Goal: Task Accomplishment & Management: Manage account settings

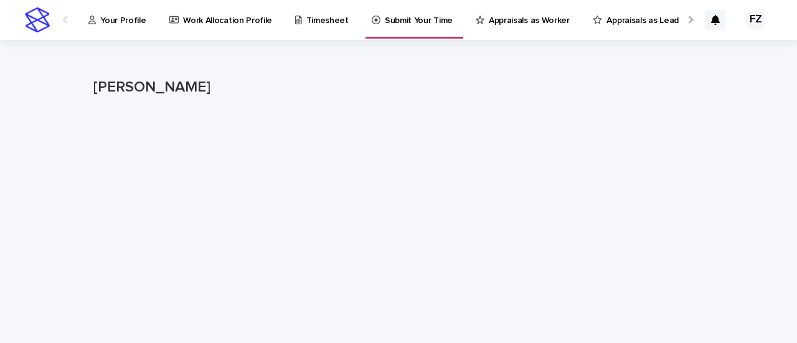
click at [187, 22] on p "Work Allocation Profile" at bounding box center [227, 13] width 89 height 26
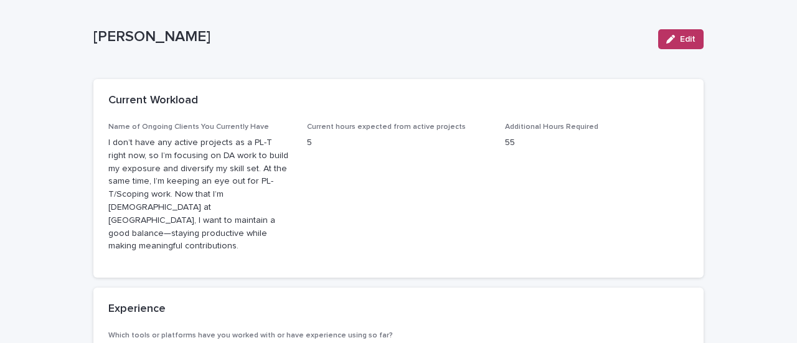
scroll to position [44, 0]
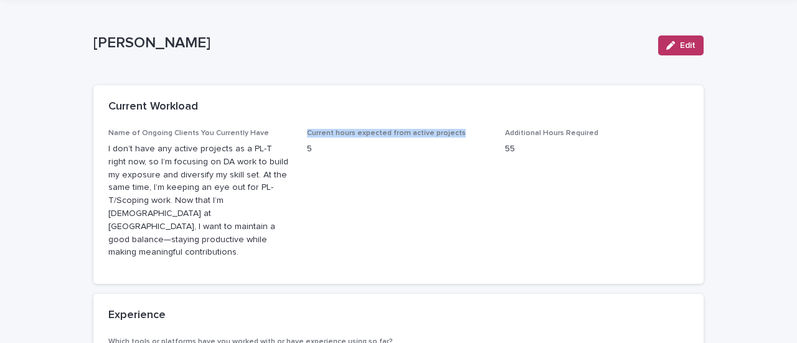
drag, startPoint x: 451, startPoint y: 130, endPoint x: 303, endPoint y: 129, distance: 147.5
click at [307, 129] on p "Current hours expected from active projects" at bounding box center [399, 133] width 184 height 9
drag, startPoint x: 510, startPoint y: 149, endPoint x: 300, endPoint y: 129, distance: 210.7
click at [300, 129] on div "Name of Ongoing Clients You Currently Have I don’t have any active projects as …" at bounding box center [398, 199] width 580 height 141
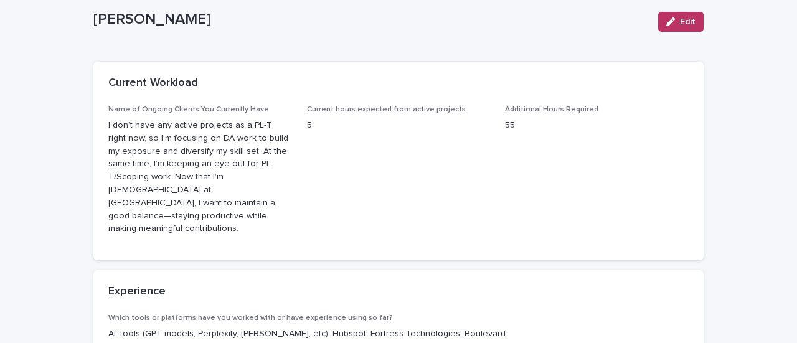
scroll to position [87, 0]
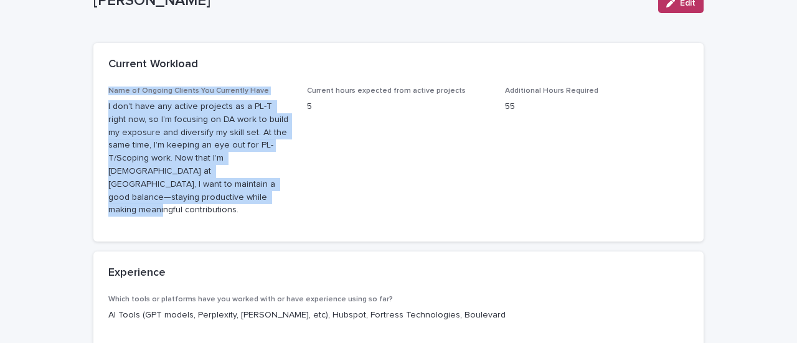
drag, startPoint x: 104, startPoint y: 88, endPoint x: 274, endPoint y: 186, distance: 196.3
click at [274, 186] on div "Name of Ongoing Clients You Currently Have I don’t have any active projects as …" at bounding box center [200, 157] width 184 height 141
click at [274, 186] on p "I don’t have any active projects as a PL-T right now, so I’m focusing on DA wor…" at bounding box center [200, 158] width 184 height 116
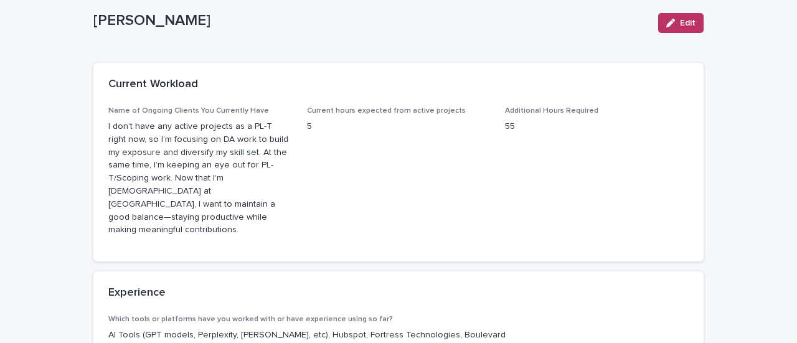
scroll to position [67, 0]
click at [254, 180] on p "I don’t have any active projects as a PL-T right now, so I’m focusing on DA wor…" at bounding box center [200, 178] width 184 height 116
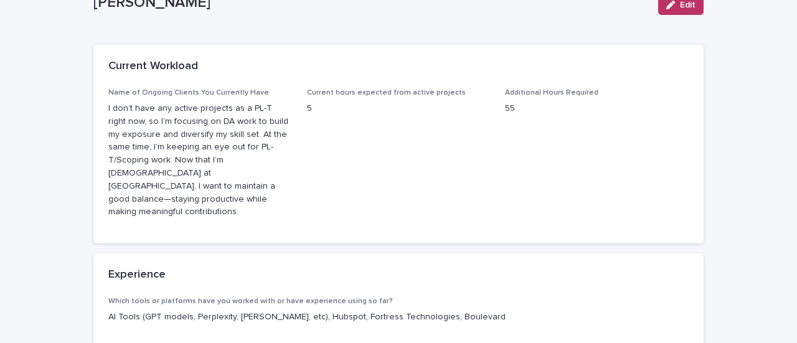
scroll to position [0, 0]
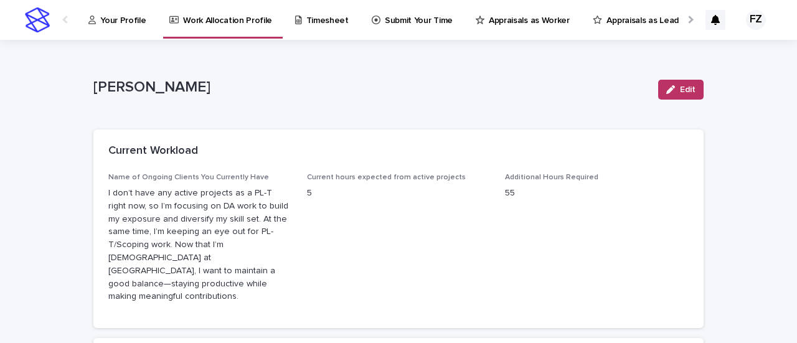
click at [319, 25] on p "Timesheet" at bounding box center [327, 13] width 42 height 26
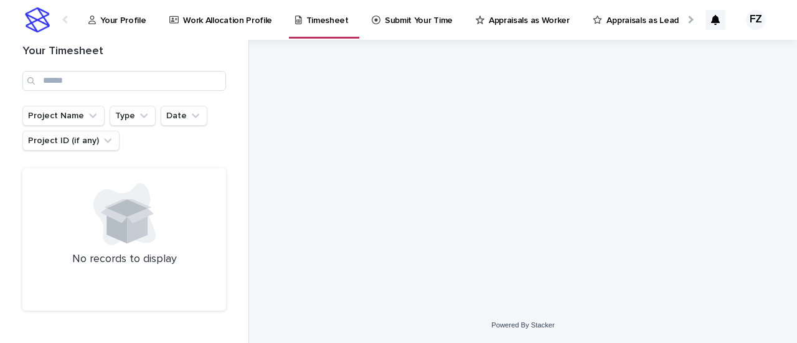
click at [542, 22] on p "Appraisals as Worker" at bounding box center [529, 13] width 81 height 26
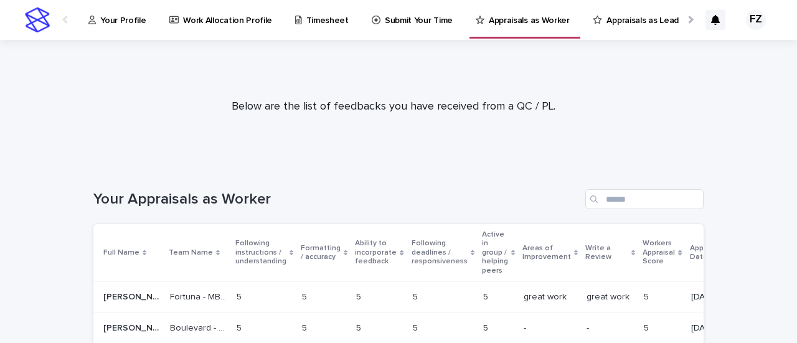
click at [122, 29] on link "Your Profile" at bounding box center [119, 19] width 65 height 39
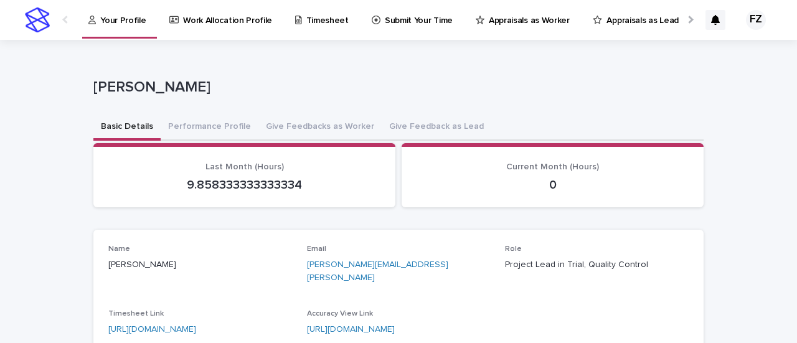
click at [685, 19] on div at bounding box center [689, 20] width 8 height 8
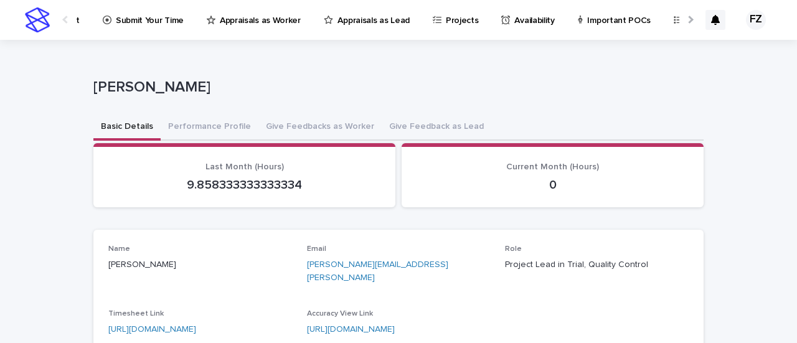
scroll to position [0, 297]
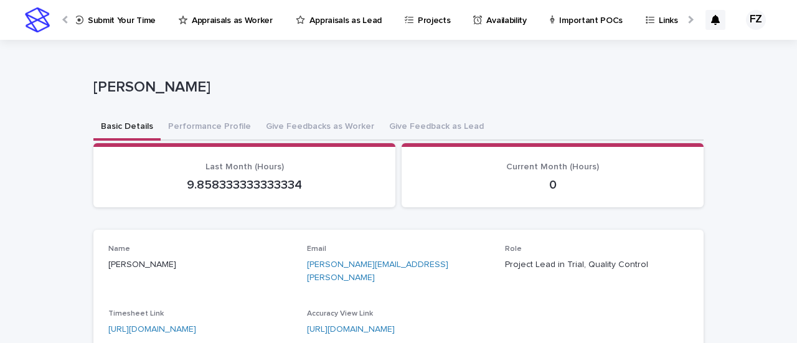
click at [489, 26] on p "Availability" at bounding box center [506, 13] width 40 height 26
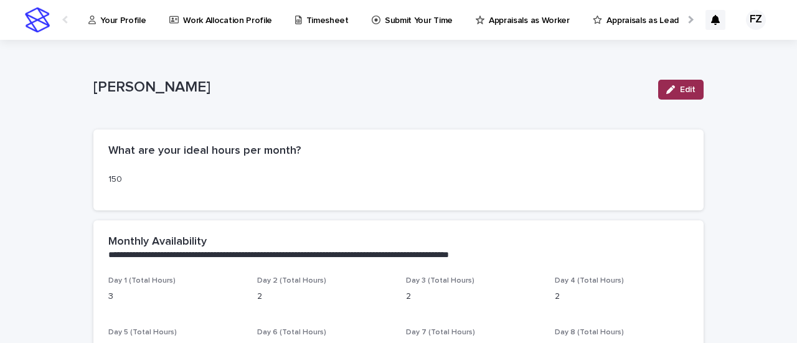
click at [682, 93] on span "Edit" at bounding box center [688, 89] width 16 height 9
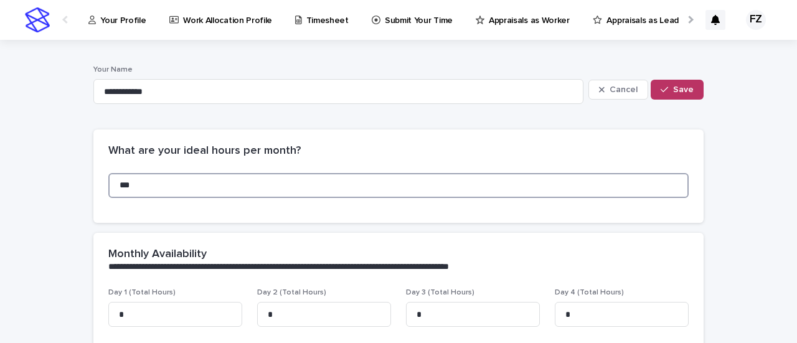
click at [139, 195] on input "***" at bounding box center [398, 185] width 580 height 25
type input "*"
type input "**"
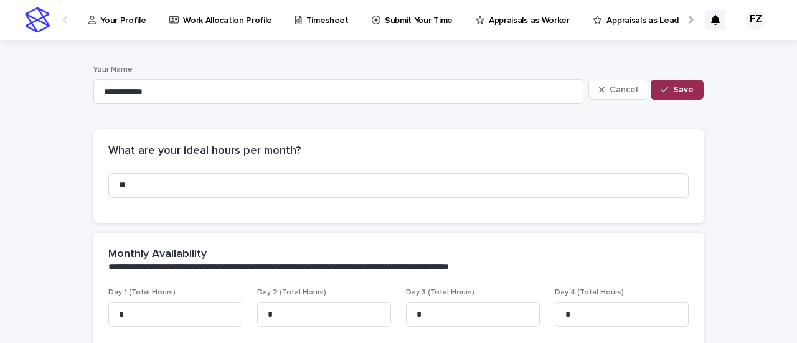
click at [673, 91] on span "Save" at bounding box center [683, 89] width 21 height 9
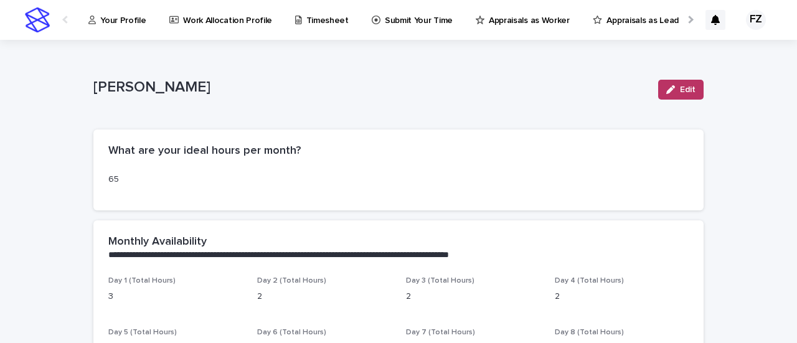
click at [176, 21] on div "Work Allocation Profile" at bounding box center [223, 13] width 110 height 26
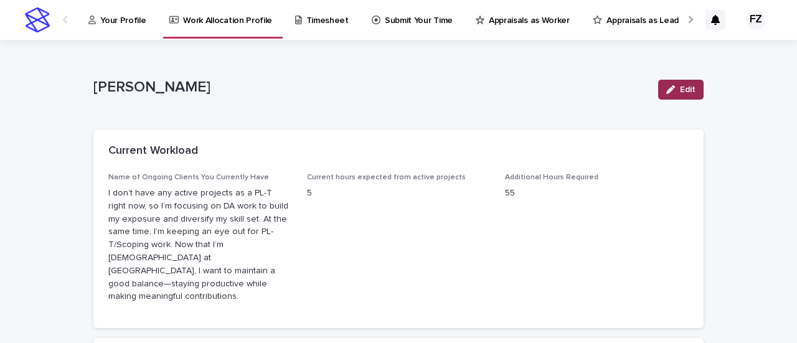
click at [660, 94] on button "Edit" at bounding box center [680, 90] width 45 height 20
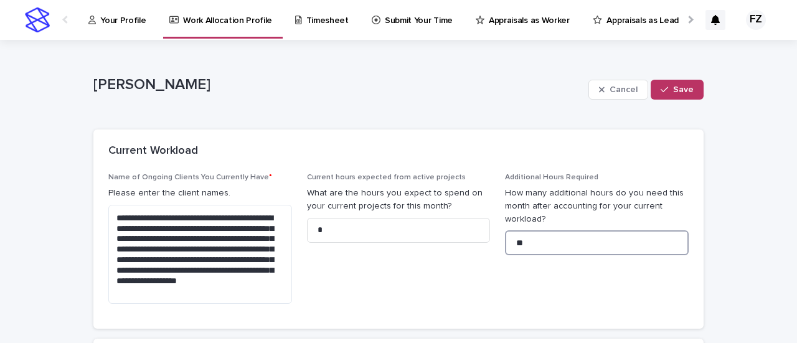
click at [522, 252] on input "**" at bounding box center [597, 242] width 184 height 25
click at [357, 227] on input "*" at bounding box center [399, 230] width 184 height 25
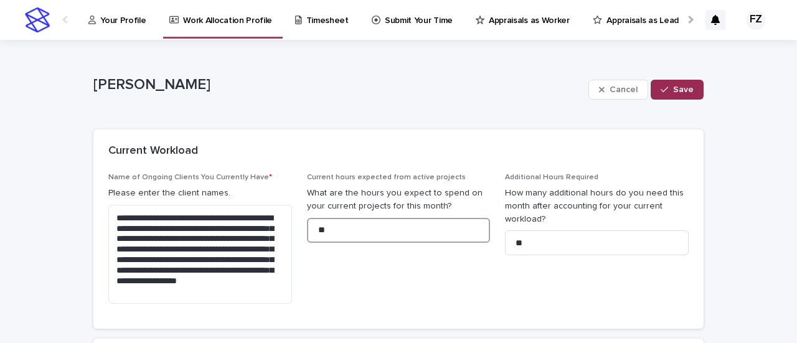
type input "**"
click at [664, 83] on button "Save" at bounding box center [676, 90] width 53 height 20
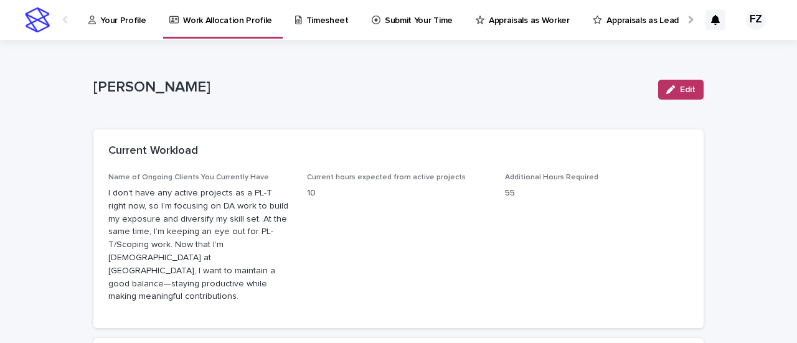
click at [682, 26] on div at bounding box center [689, 19] width 20 height 39
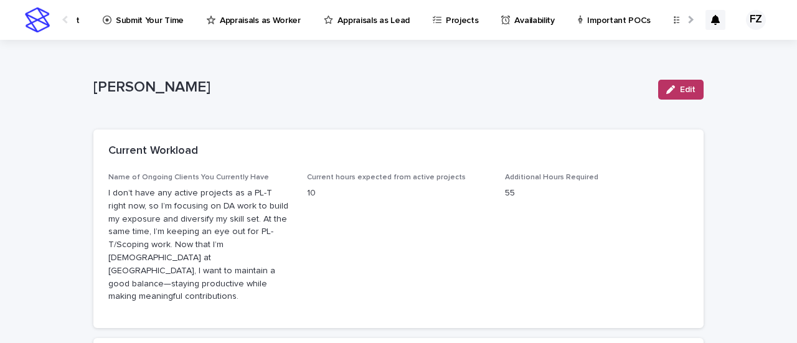
scroll to position [0, 297]
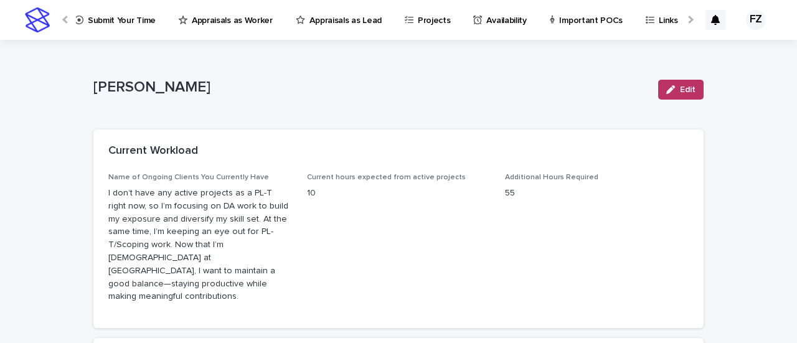
click at [561, 22] on p "Important POCs" at bounding box center [590, 13] width 63 height 26
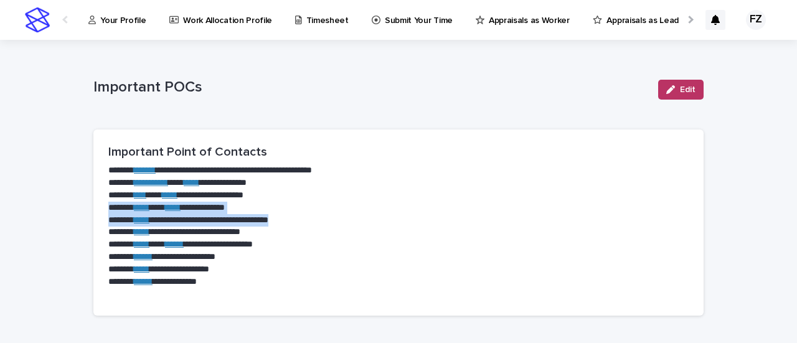
drag, startPoint x: 308, startPoint y: 220, endPoint x: 93, endPoint y: 210, distance: 214.9
click at [93, 210] on section "**********" at bounding box center [398, 222] width 610 height 186
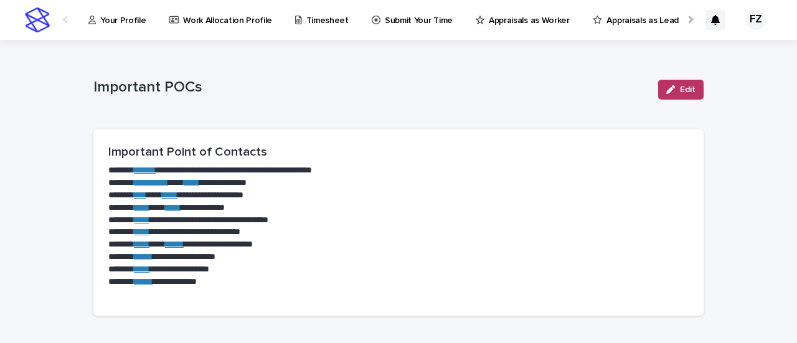
click at [278, 209] on p "**********" at bounding box center [398, 208] width 580 height 12
click at [685, 18] on div at bounding box center [689, 20] width 8 height 8
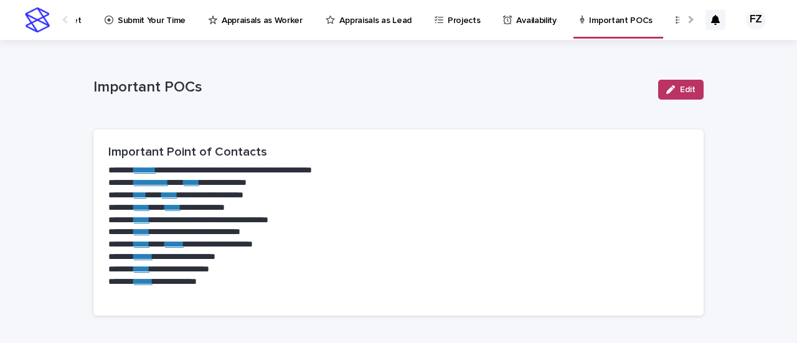
click at [685, 18] on div at bounding box center [689, 20] width 8 height 8
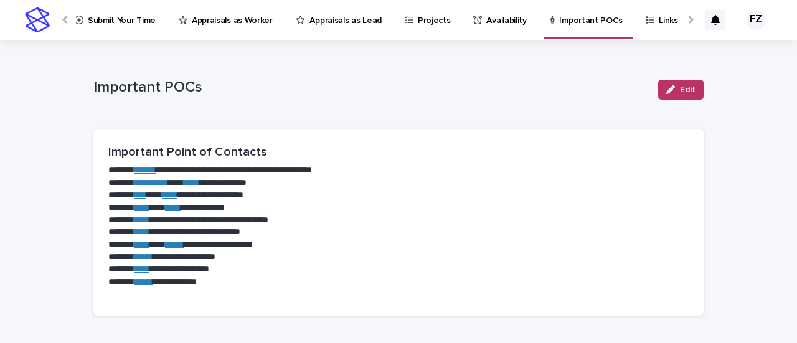
click at [497, 15] on p "Availability" at bounding box center [506, 13] width 40 height 26
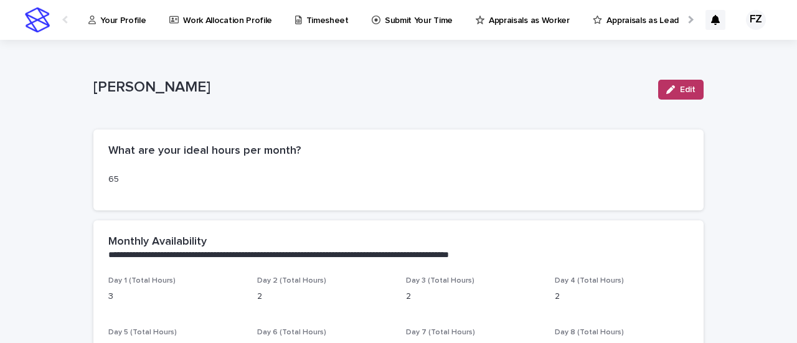
click at [682, 18] on div at bounding box center [689, 19] width 20 height 39
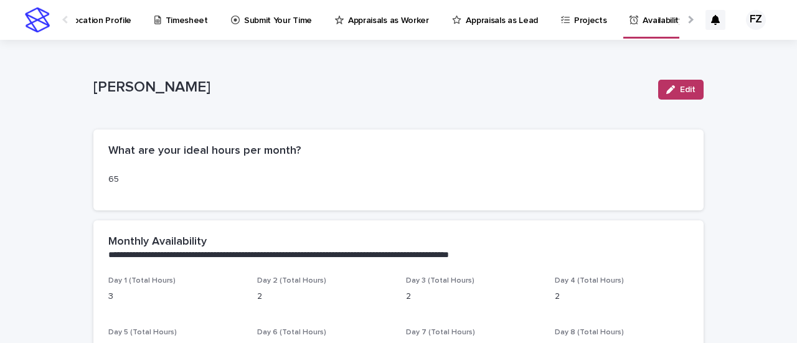
click at [685, 18] on div at bounding box center [689, 20] width 8 height 8
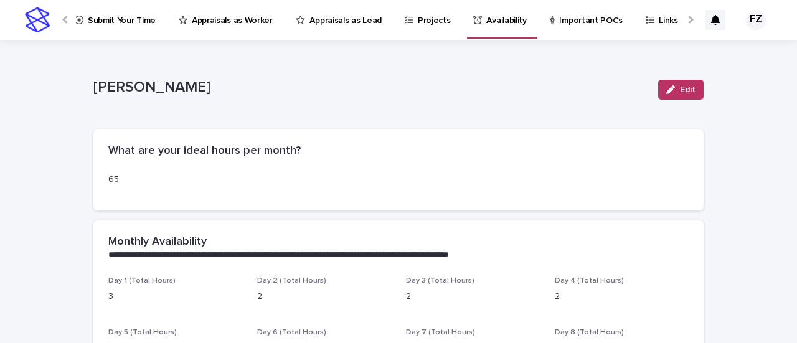
click at [685, 18] on div at bounding box center [689, 20] width 8 height 8
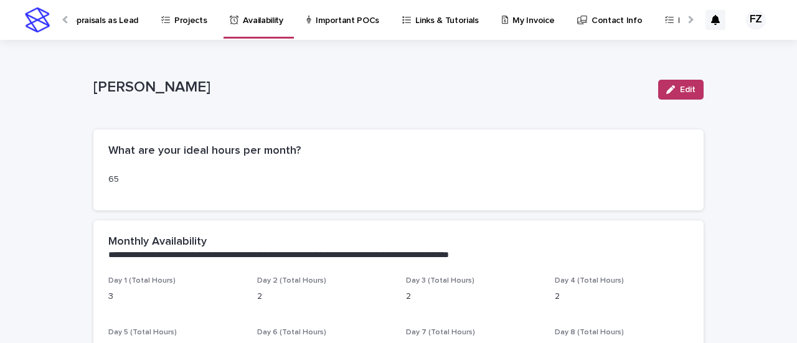
scroll to position [0, 590]
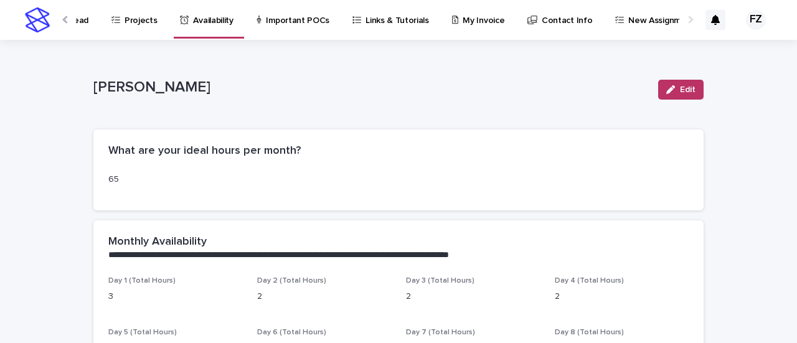
click at [685, 18] on div at bounding box center [689, 20] width 8 height 8
click at [628, 16] on p "New Assignments" at bounding box center [663, 13] width 70 height 26
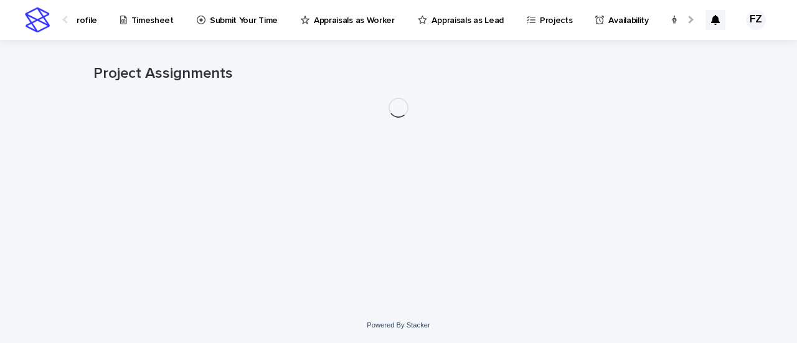
scroll to position [0, 270]
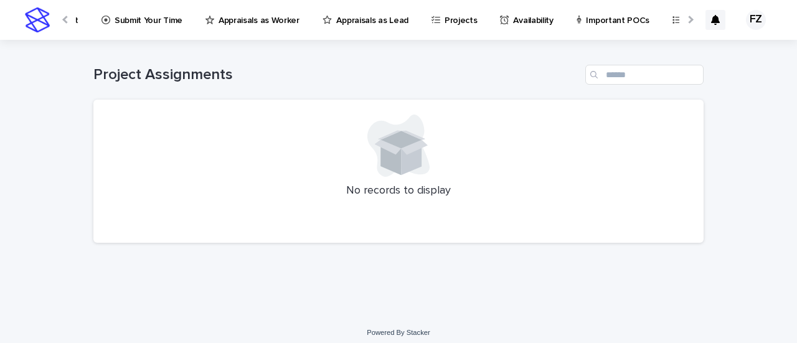
click at [682, 21] on div at bounding box center [689, 19] width 20 height 39
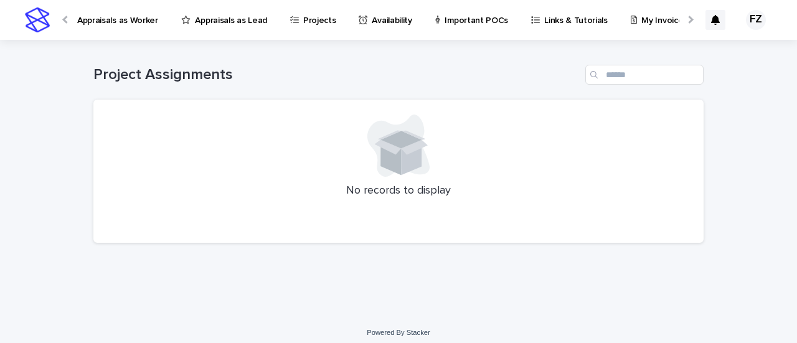
click at [682, 21] on div at bounding box center [689, 19] width 20 height 39
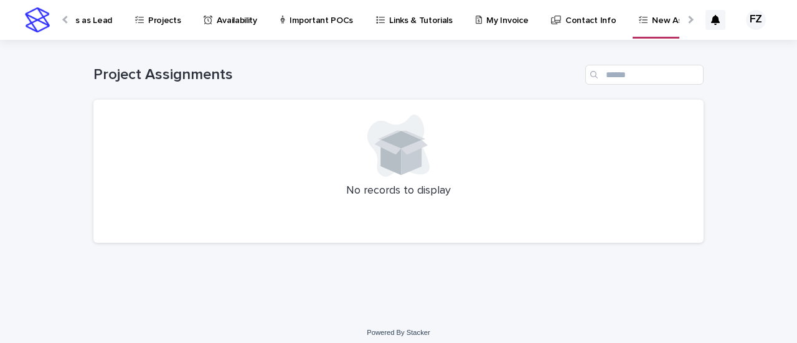
click at [682, 21] on div at bounding box center [689, 19] width 20 height 39
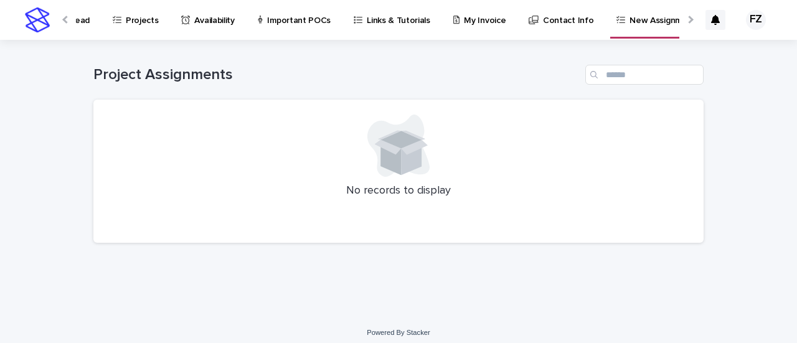
click at [682, 21] on div at bounding box center [689, 19] width 20 height 39
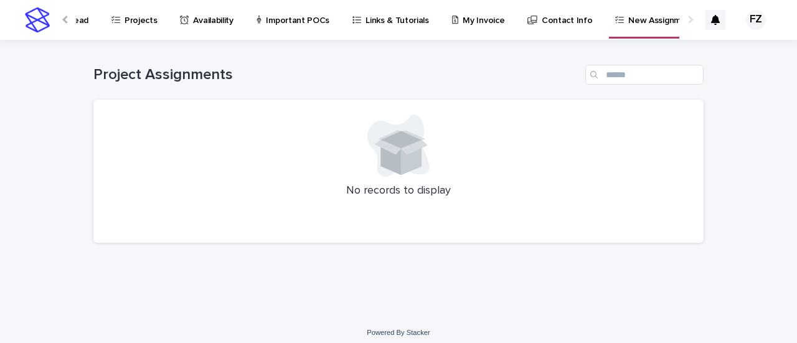
click at [542, 20] on p "Contact Info" at bounding box center [567, 13] width 50 height 26
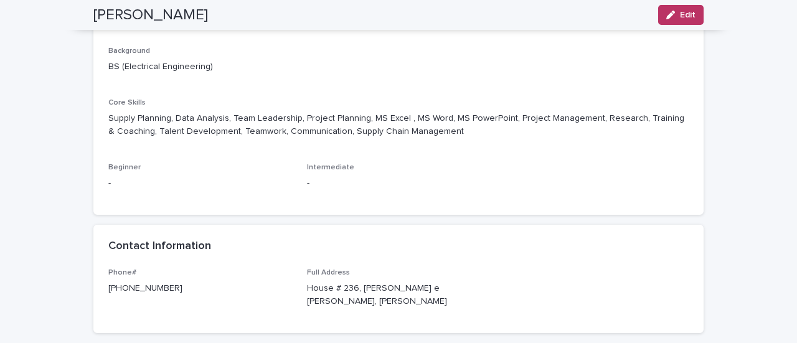
scroll to position [127, 0]
click at [473, 172] on div "Intermediate -" at bounding box center [399, 180] width 184 height 37
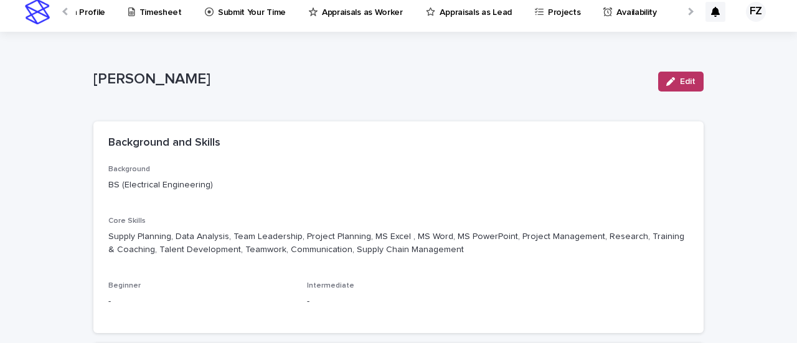
scroll to position [0, 0]
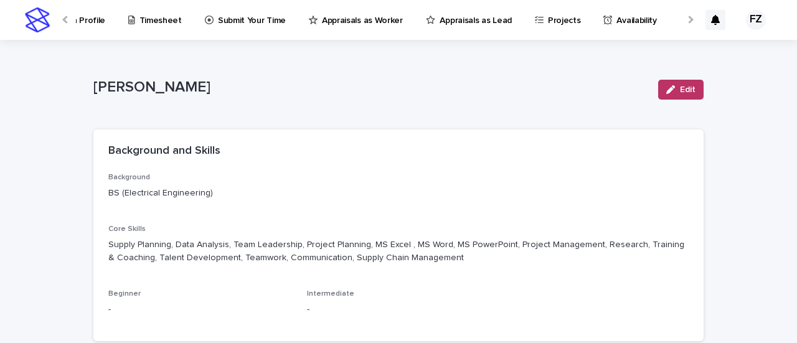
click at [685, 16] on div at bounding box center [689, 20] width 8 height 8
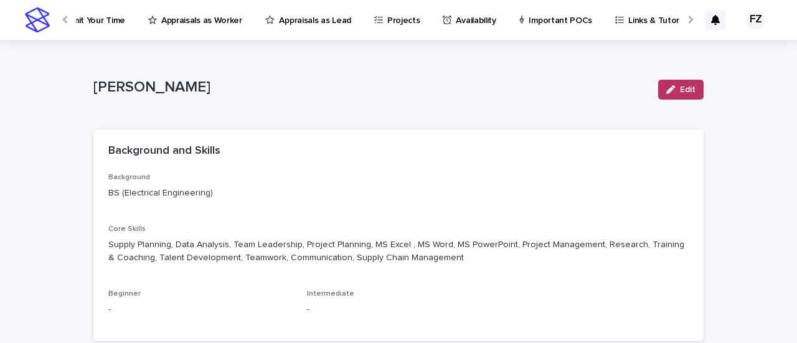
click at [685, 16] on div at bounding box center [689, 20] width 8 height 8
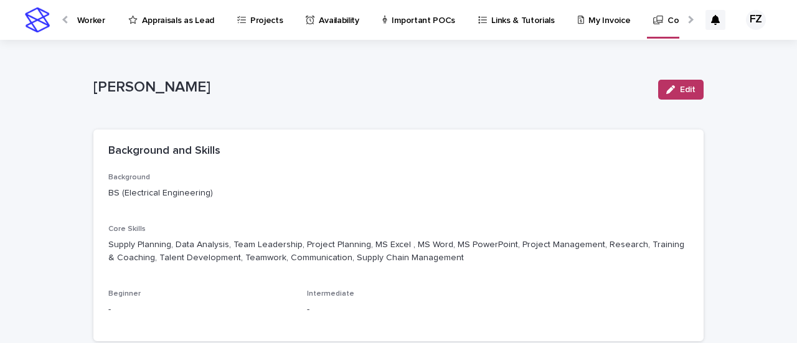
click at [685, 16] on div at bounding box center [689, 20] width 8 height 8
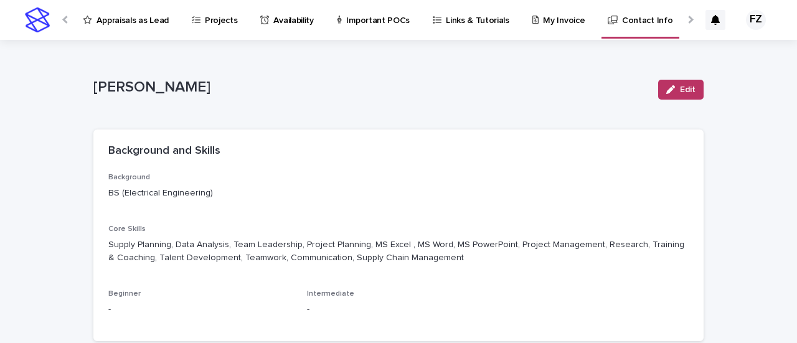
click at [685, 16] on div at bounding box center [689, 20] width 8 height 8
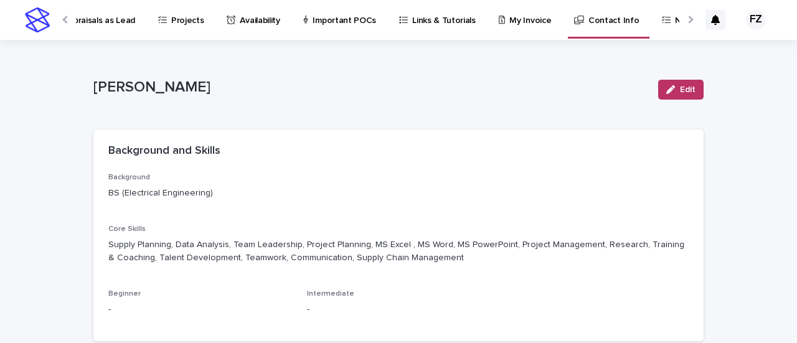
click at [685, 16] on div at bounding box center [689, 20] width 8 height 8
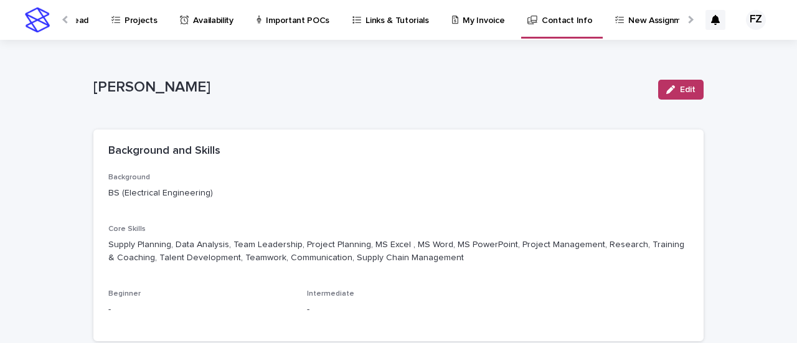
click at [685, 16] on div at bounding box center [689, 20] width 8 height 8
click at [462, 24] on p "My Invoice" at bounding box center [483, 13] width 42 height 26
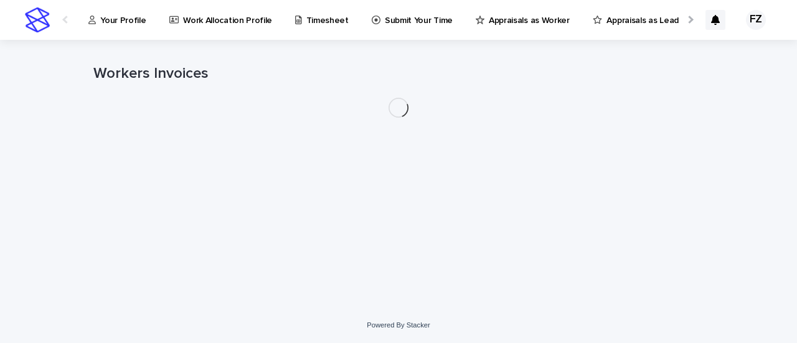
scroll to position [0, 85]
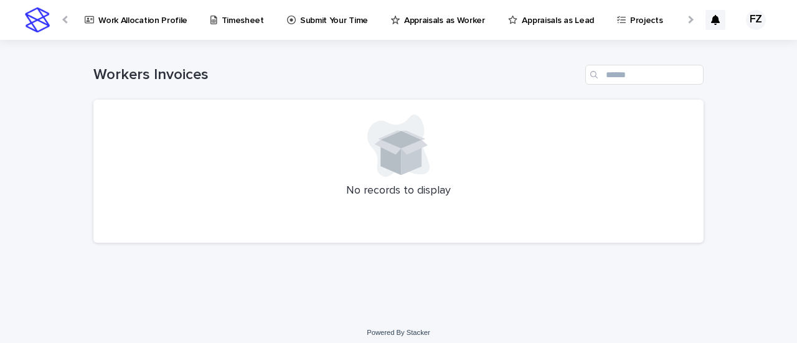
click at [683, 19] on div at bounding box center [689, 19] width 20 height 39
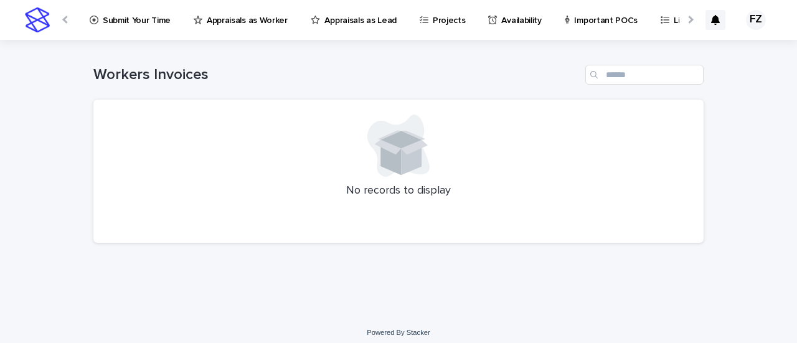
click at [683, 19] on div at bounding box center [689, 19] width 20 height 39
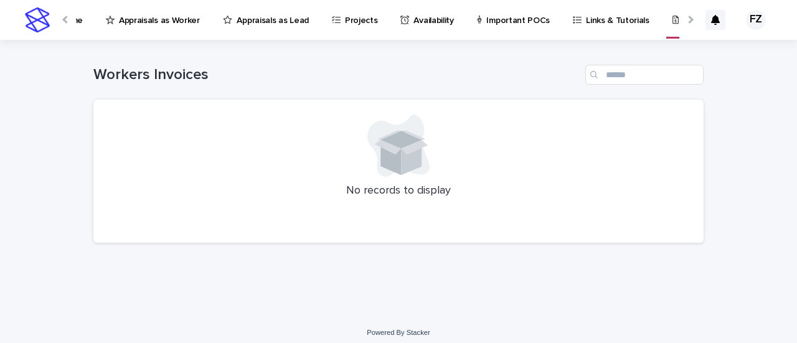
click at [683, 19] on div at bounding box center [689, 19] width 20 height 39
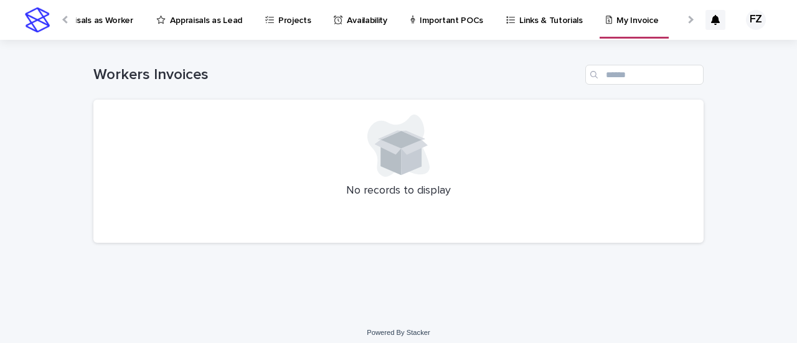
click at [683, 19] on div at bounding box center [689, 19] width 20 height 39
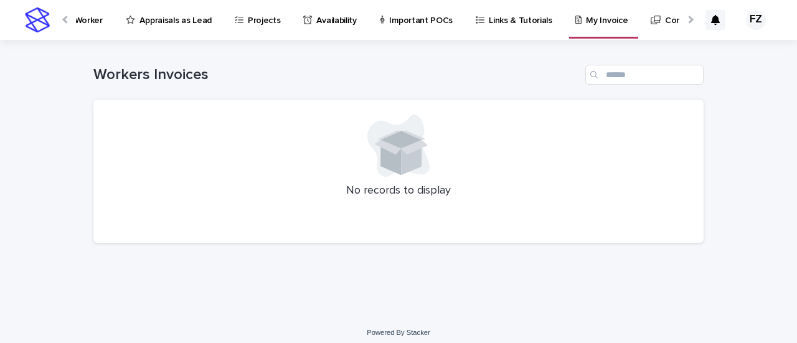
scroll to position [0, 590]
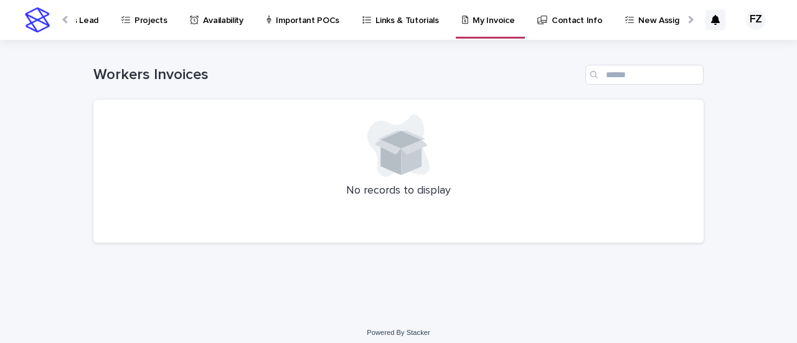
click at [683, 19] on div at bounding box center [689, 19] width 20 height 39
click at [368, 25] on p "Links & Tutorials" at bounding box center [396, 13] width 63 height 26
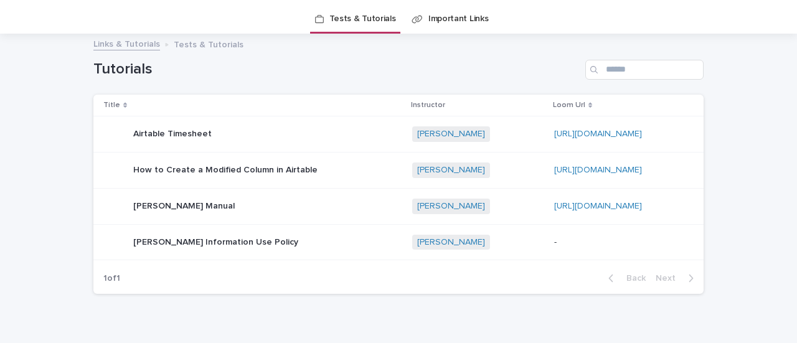
scroll to position [36, 0]
click at [453, 22] on link "Important Links" at bounding box center [458, 18] width 60 height 29
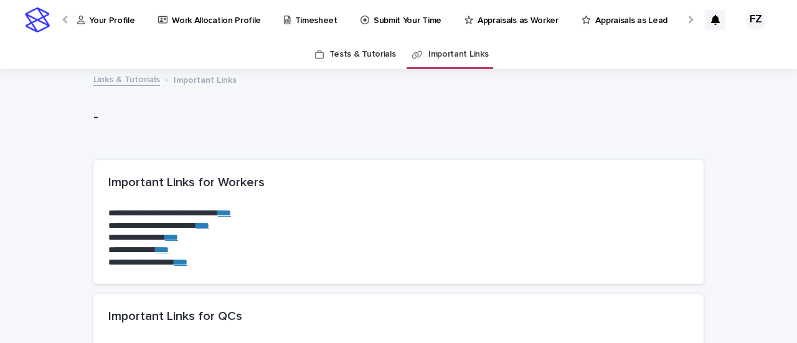
click at [219, 19] on p "Work Allocation Profile" at bounding box center [216, 13] width 89 height 26
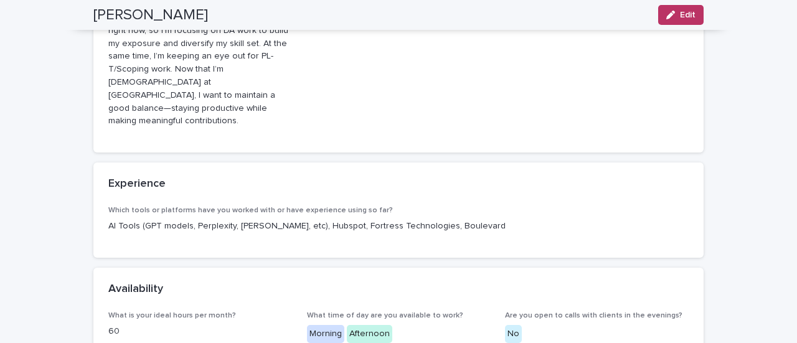
scroll to position [175, 0]
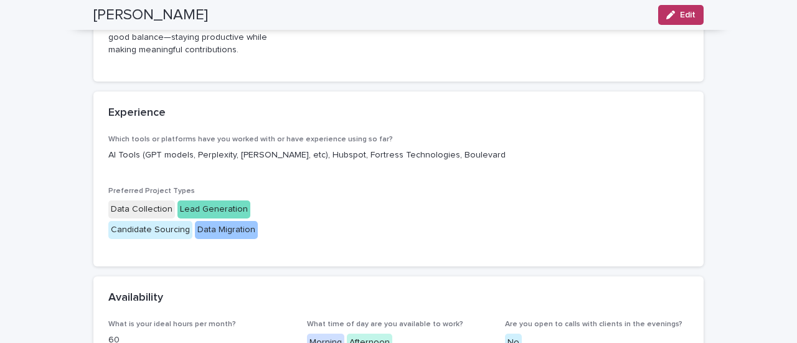
scroll to position [266, 0]
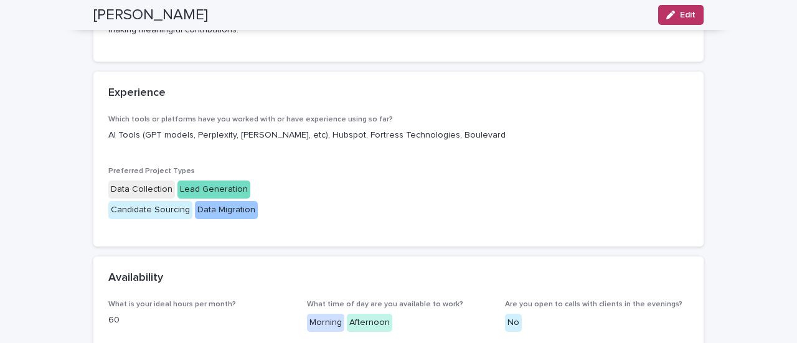
click at [134, 181] on div "Data Collection" at bounding box center [141, 190] width 67 height 18
click at [138, 181] on div "Data Collection" at bounding box center [141, 190] width 67 height 18
click at [685, 15] on span "Edit" at bounding box center [688, 15] width 16 height 9
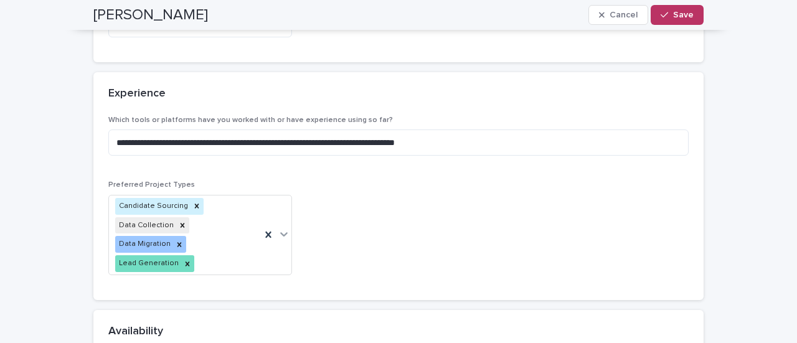
scroll to position [268, 0]
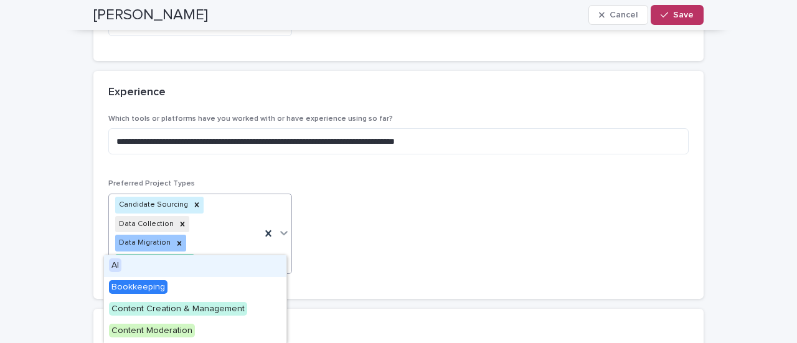
click at [214, 245] on div "Candidate Sourcing Data Collection Data Migration Lead Generation" at bounding box center [185, 233] width 152 height 79
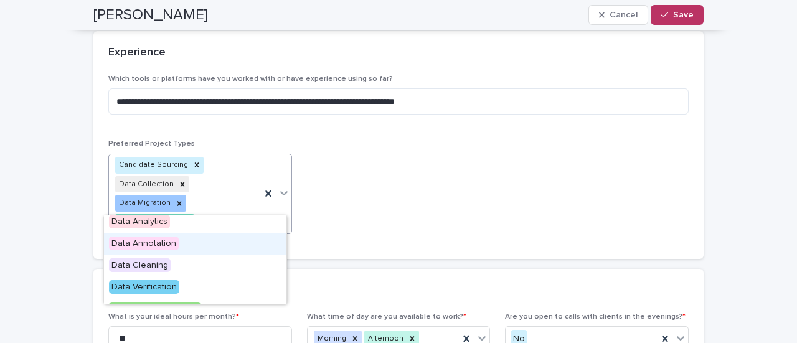
scroll to position [135, 0]
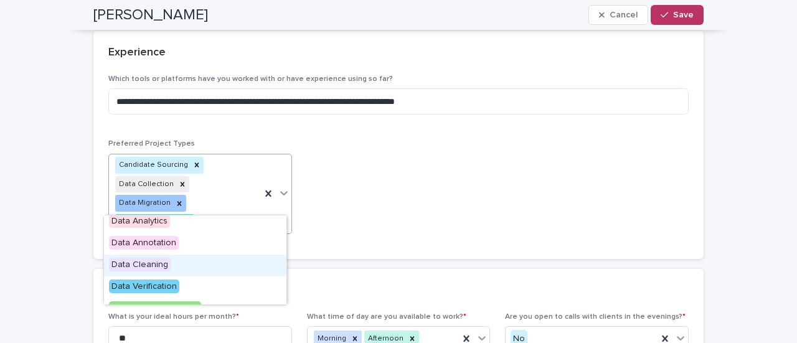
drag, startPoint x: 163, startPoint y: 253, endPoint x: 163, endPoint y: 270, distance: 16.8
click at [163, 270] on span "Data Cleaning" at bounding box center [140, 265] width 62 height 14
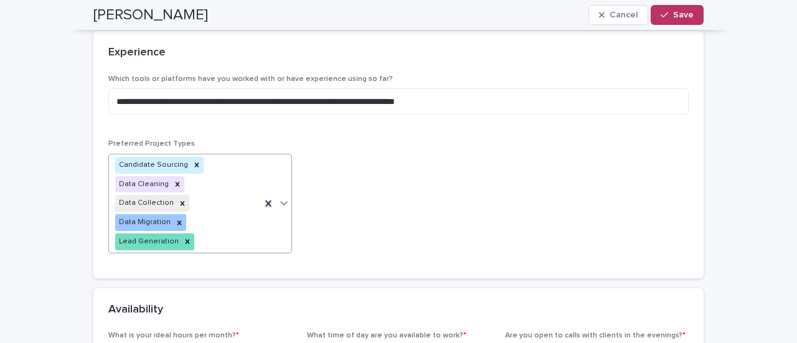
scroll to position [317, 0]
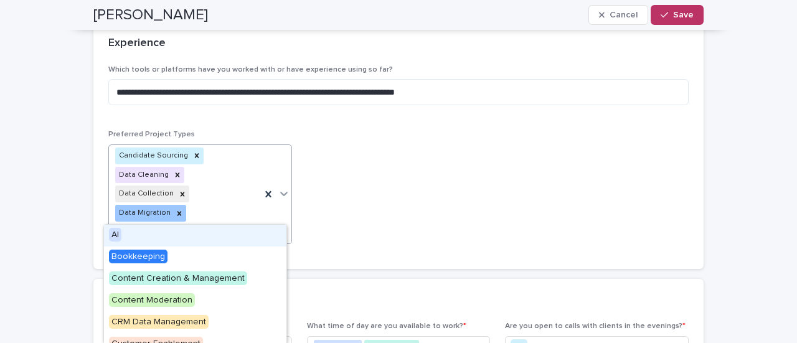
click at [189, 209] on div "Candidate Sourcing Data Cleaning Data Collection Data Migration Lead Generation" at bounding box center [185, 194] width 152 height 98
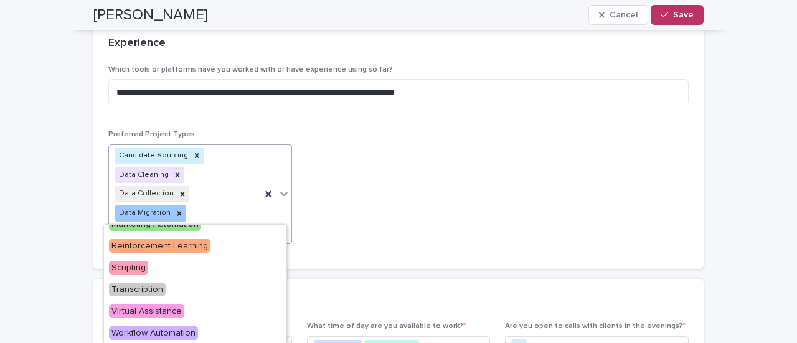
scroll to position [208, 0]
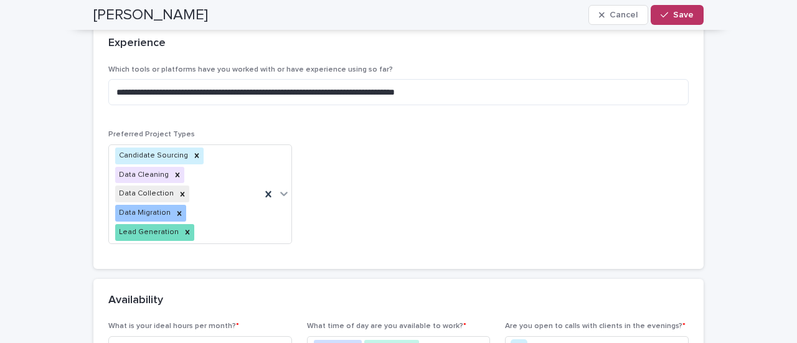
click at [30, 166] on div "**********" at bounding box center [398, 201] width 797 height 957
click at [673, 17] on span "Save" at bounding box center [683, 15] width 21 height 9
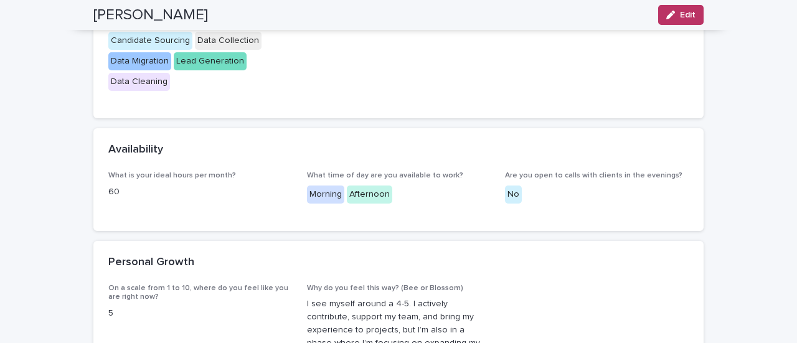
scroll to position [416, 0]
click at [682, 14] on span "Edit" at bounding box center [688, 15] width 16 height 9
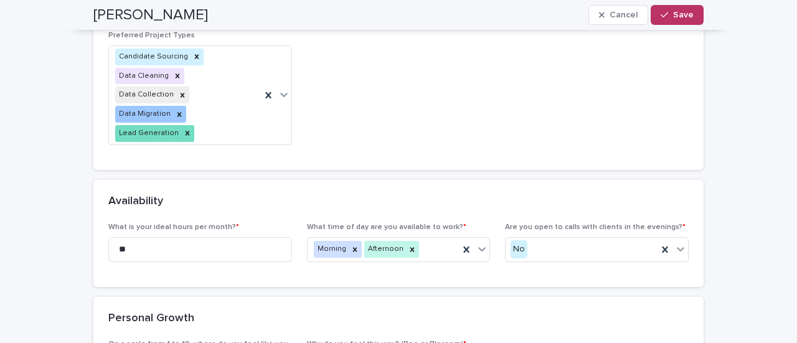
scroll to position [416, 0]
click at [172, 237] on input "**" at bounding box center [200, 249] width 184 height 25
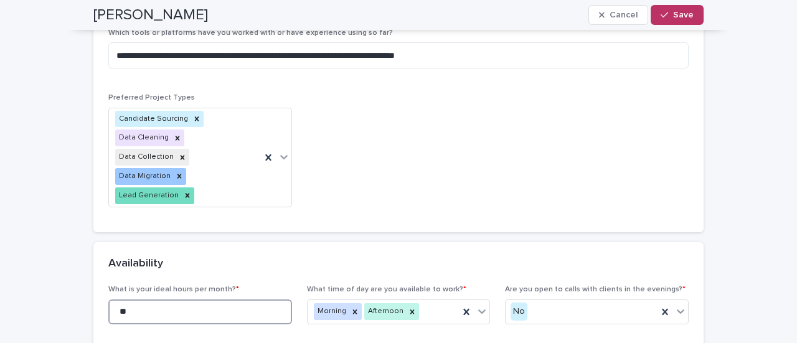
scroll to position [448, 0]
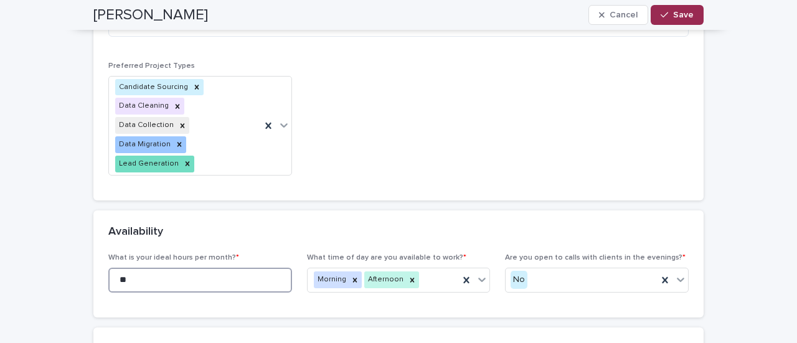
type input "**"
click at [668, 12] on button "Save" at bounding box center [676, 15] width 53 height 20
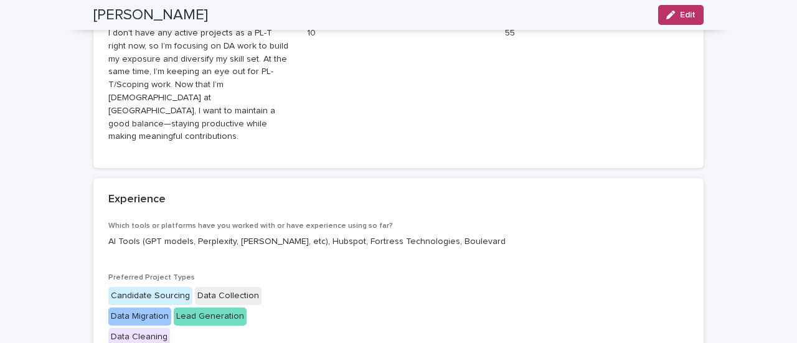
scroll to position [165, 0]
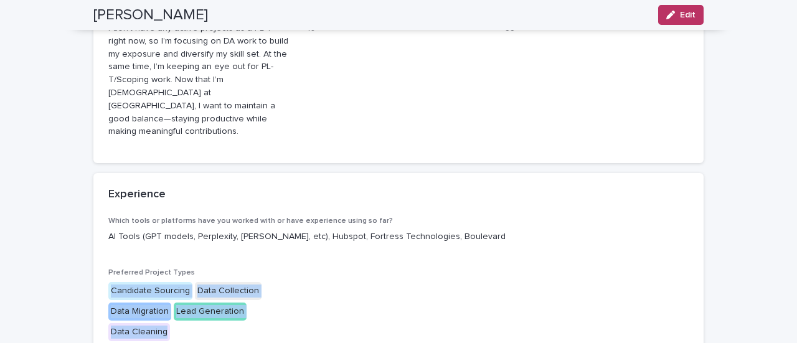
drag, startPoint x: 108, startPoint y: 265, endPoint x: 159, endPoint y: 317, distance: 73.1
click at [159, 320] on div "Preferred Project Types Candidate Sourcing Data Collection Data Migration Lead …" at bounding box center [200, 310] width 184 height 85
click at [159, 317] on div "Candidate Sourcing Data Collection Data Migration Lead Generation Data Cleaning" at bounding box center [200, 312] width 184 height 61
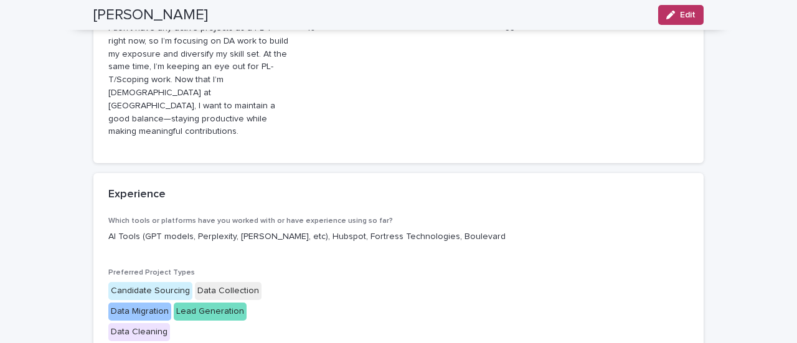
click at [156, 323] on div "Data Cleaning" at bounding box center [139, 332] width 62 height 18
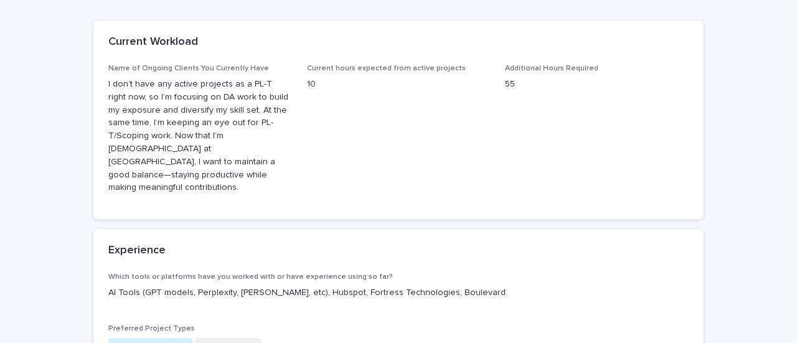
scroll to position [0, 0]
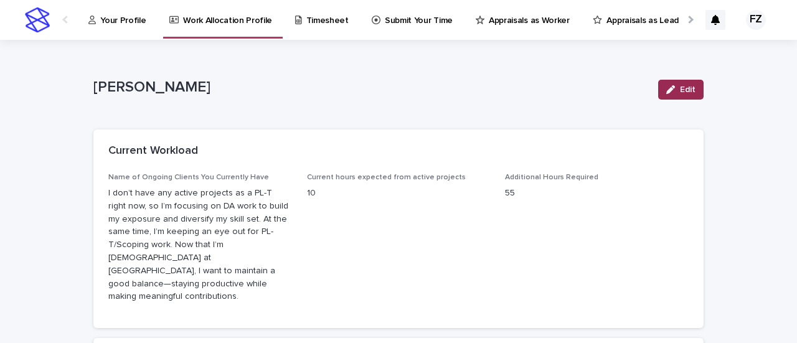
click at [674, 94] on button "Edit" at bounding box center [680, 90] width 45 height 20
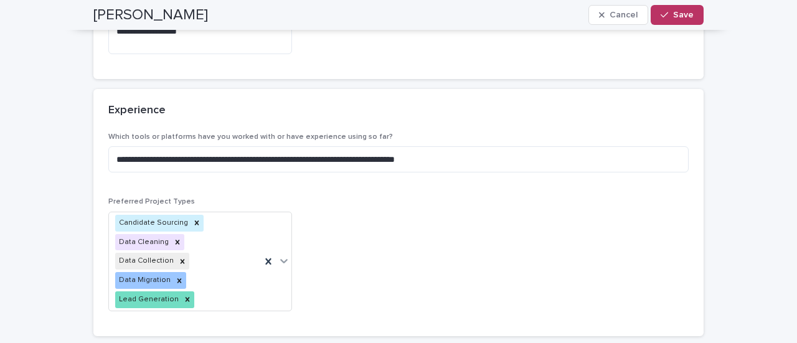
scroll to position [255, 0]
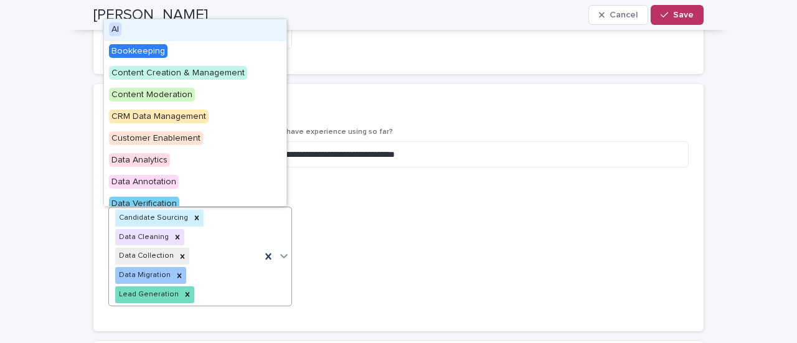
click at [241, 258] on div "Candidate Sourcing Data Cleaning Data Collection Data Migration Lead Generation" at bounding box center [185, 256] width 152 height 98
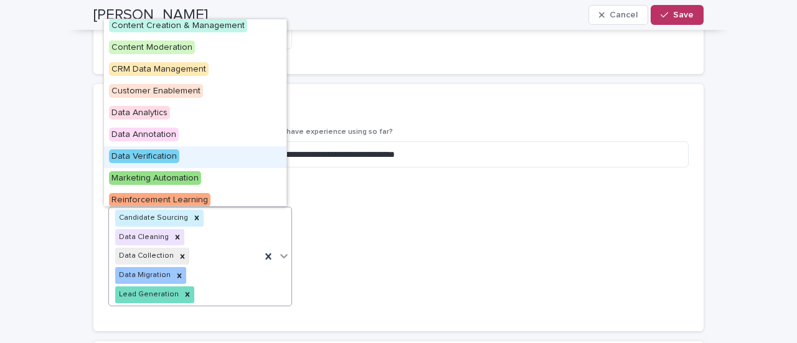
scroll to position [46, 0]
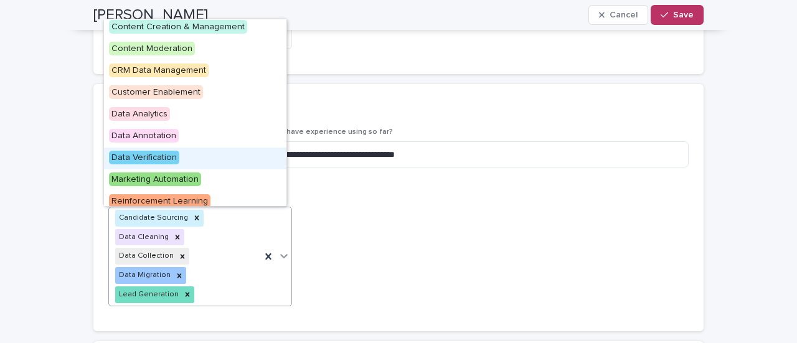
click at [152, 157] on span "Data Verification" at bounding box center [144, 158] width 70 height 14
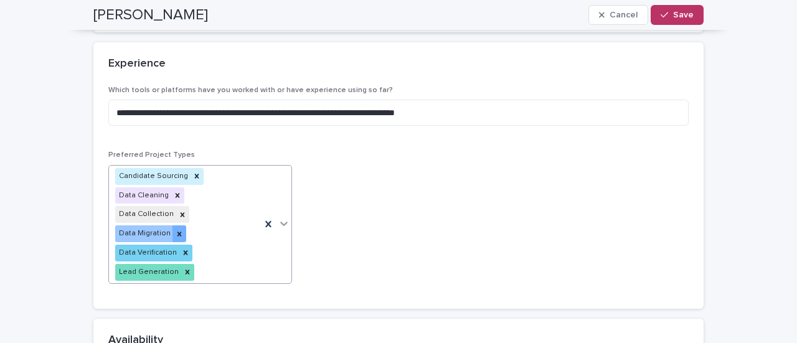
scroll to position [300, 0]
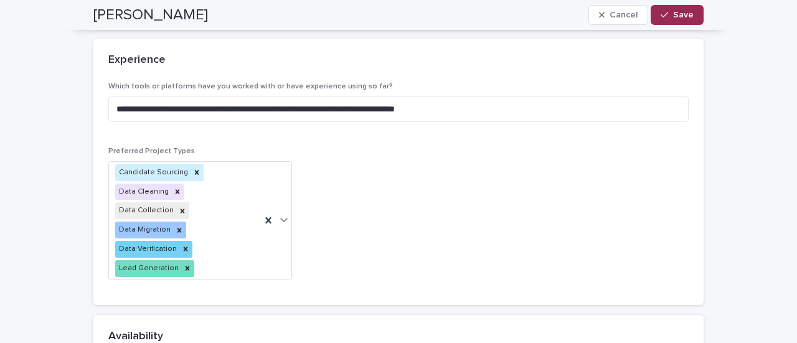
click at [671, 7] on button "Save" at bounding box center [676, 15] width 53 height 20
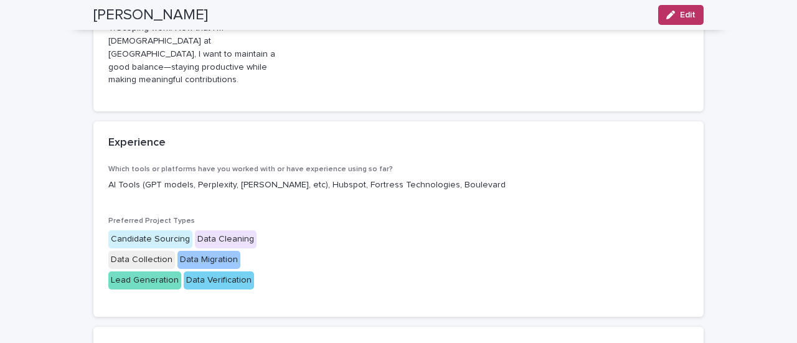
scroll to position [215, 0]
